Goal: Find specific page/section: Find specific page/section

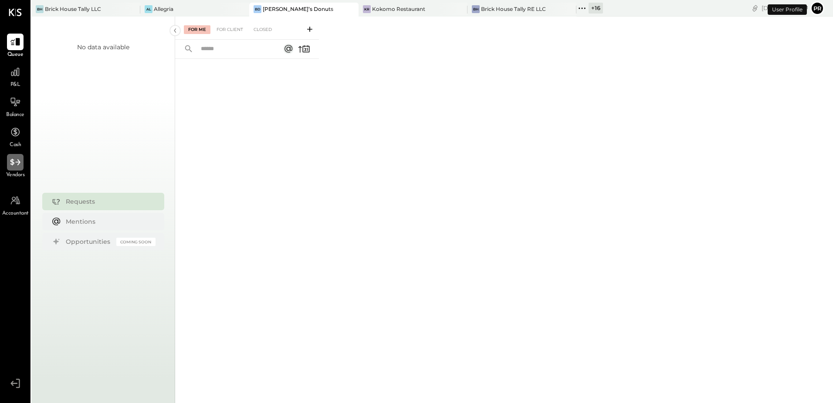
click at [20, 165] on icon at bounding box center [15, 161] width 11 height 11
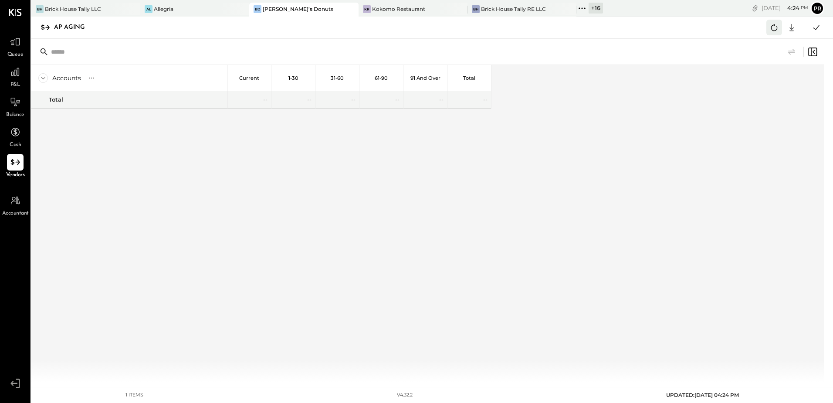
click at [774, 30] on icon at bounding box center [774, 27] width 11 height 11
click at [100, 10] on div "Brick House Tally LLC" at bounding box center [73, 8] width 56 height 7
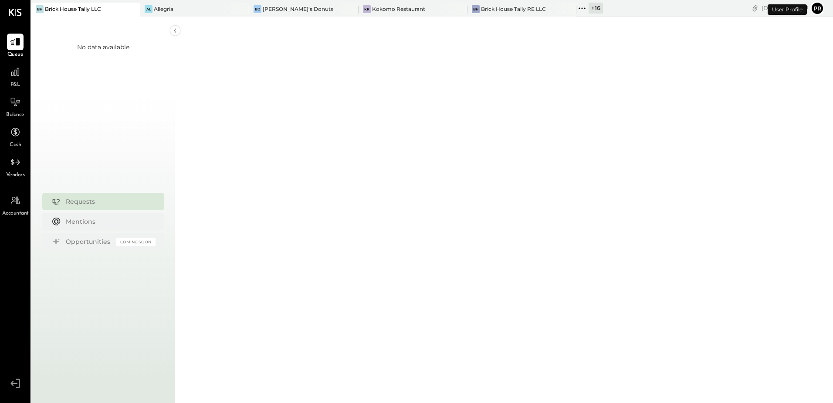
click at [20, 174] on span "Vendors" at bounding box center [15, 175] width 19 height 8
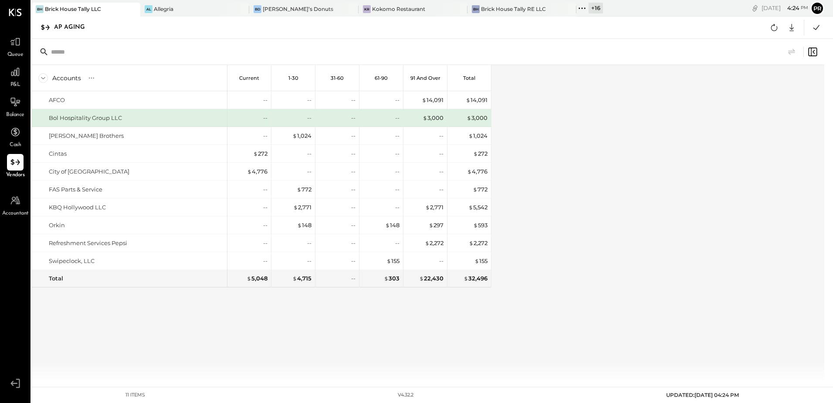
click at [610, 180] on div "Accounts S % GL Current 1-30 31-60 61-90 91 and Over Total AFCO Bol Hospitality…" at bounding box center [428, 223] width 795 height 316
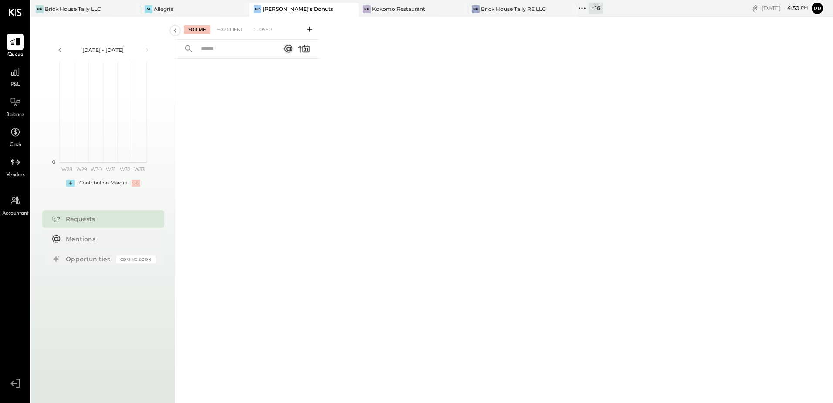
click at [577, 7] on icon at bounding box center [582, 8] width 11 height 11
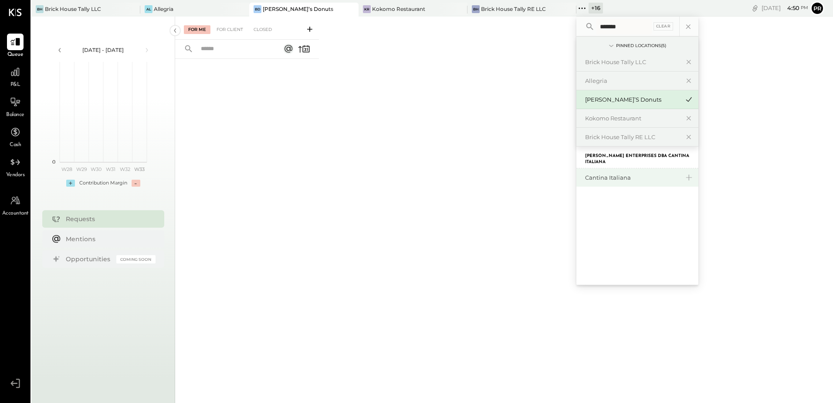
type input "*******"
click at [616, 177] on div "Cantina Italiana" at bounding box center [632, 177] width 94 height 8
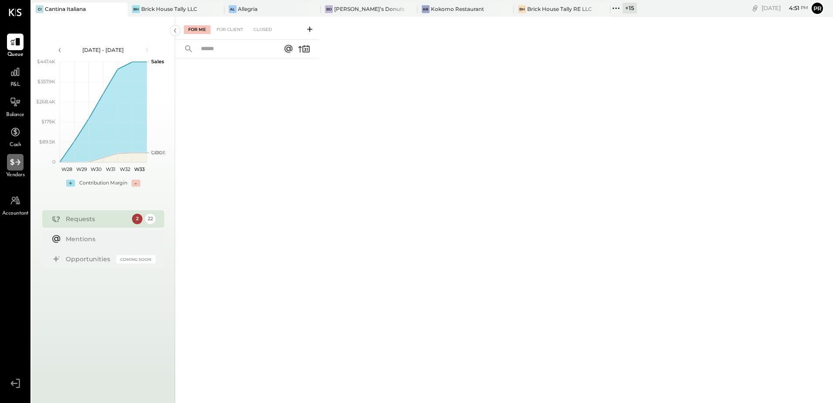
click at [10, 168] on icon at bounding box center [15, 161] width 11 height 11
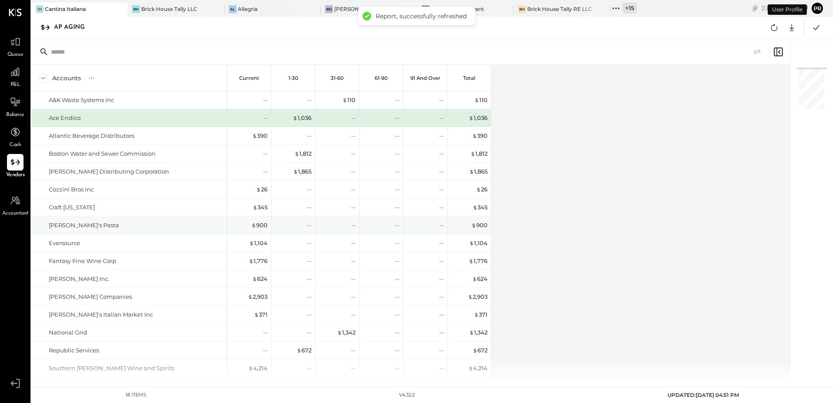
scroll to position [53, 0]
